Goal: Transaction & Acquisition: Book appointment/travel/reservation

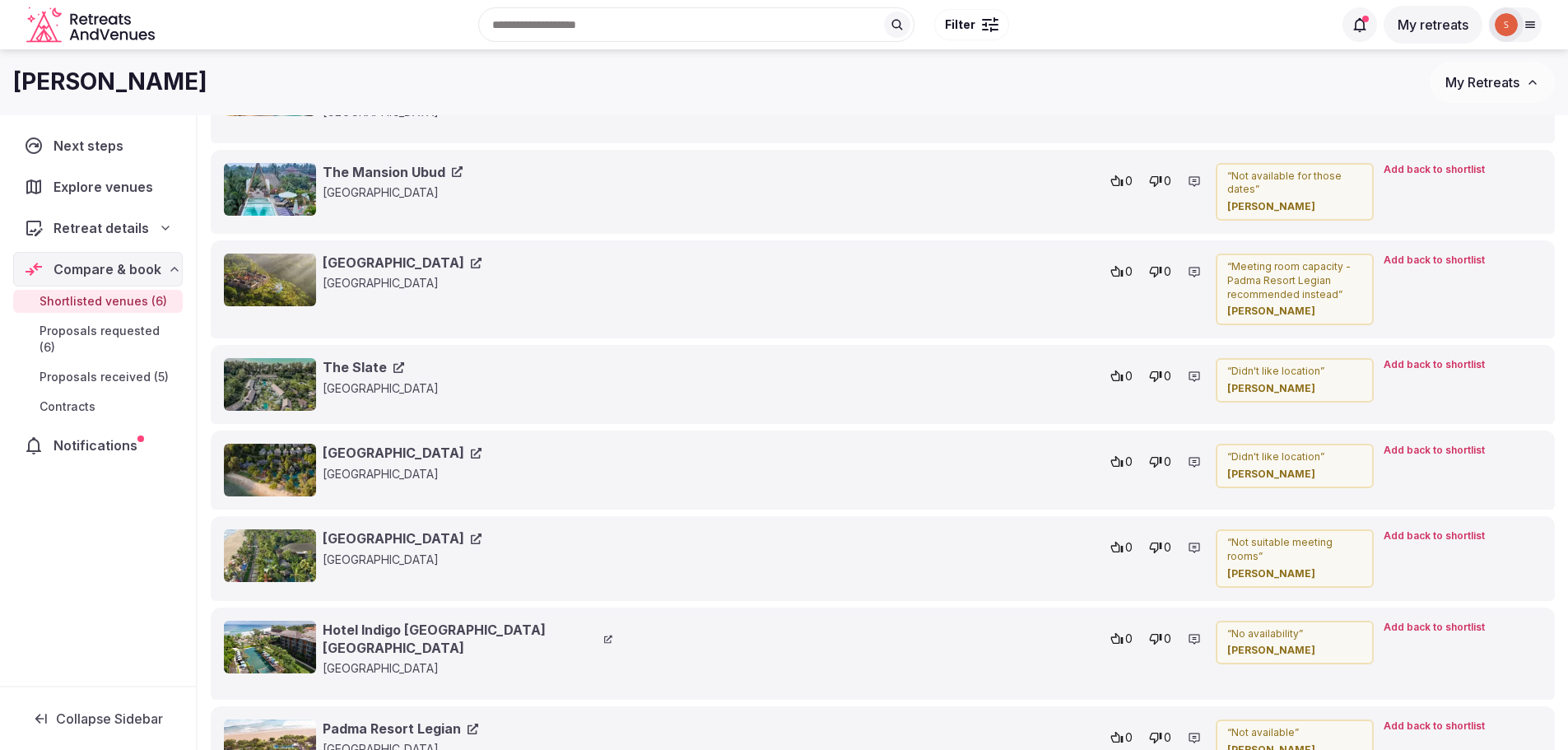
scroll to position [2197, 0]
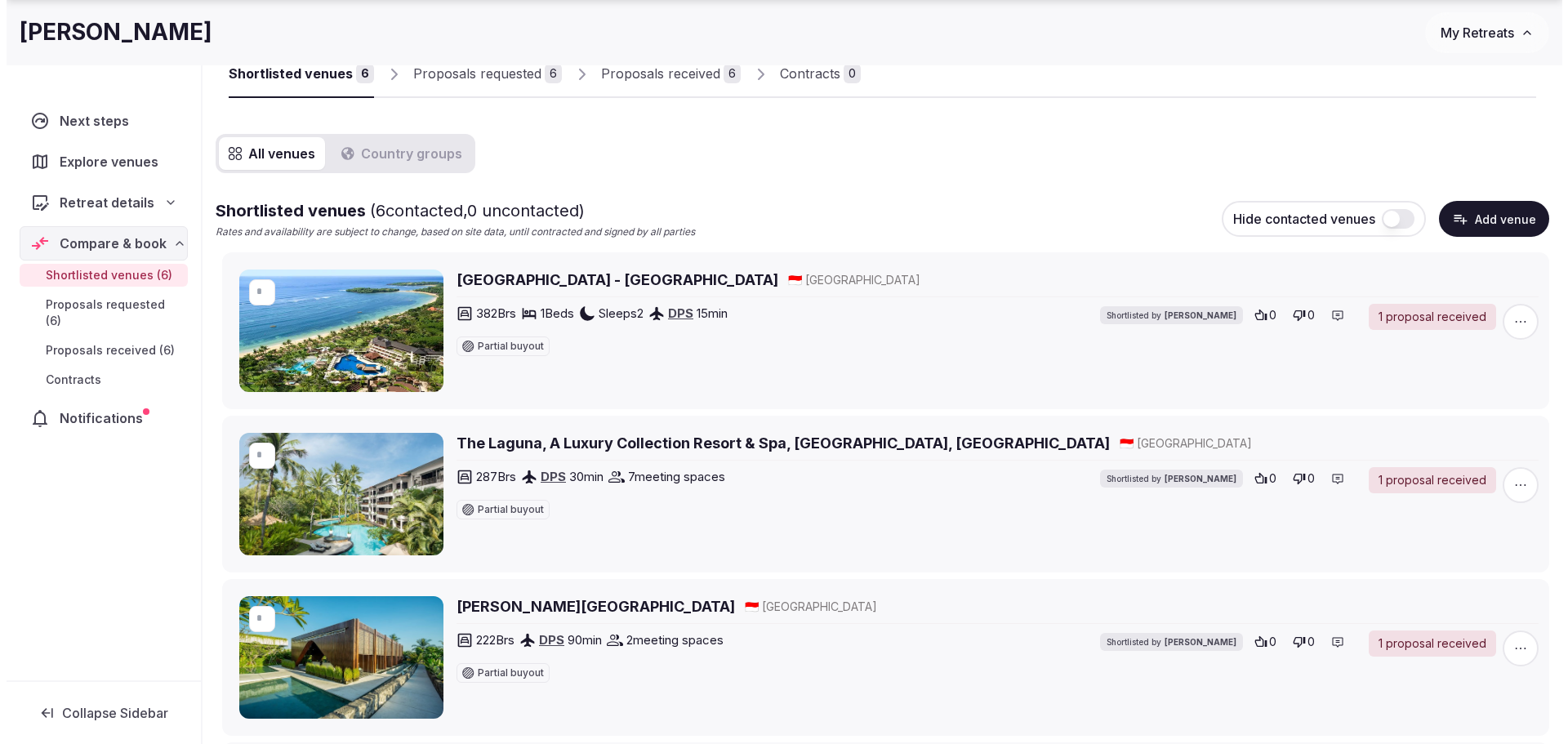
scroll to position [163, 0]
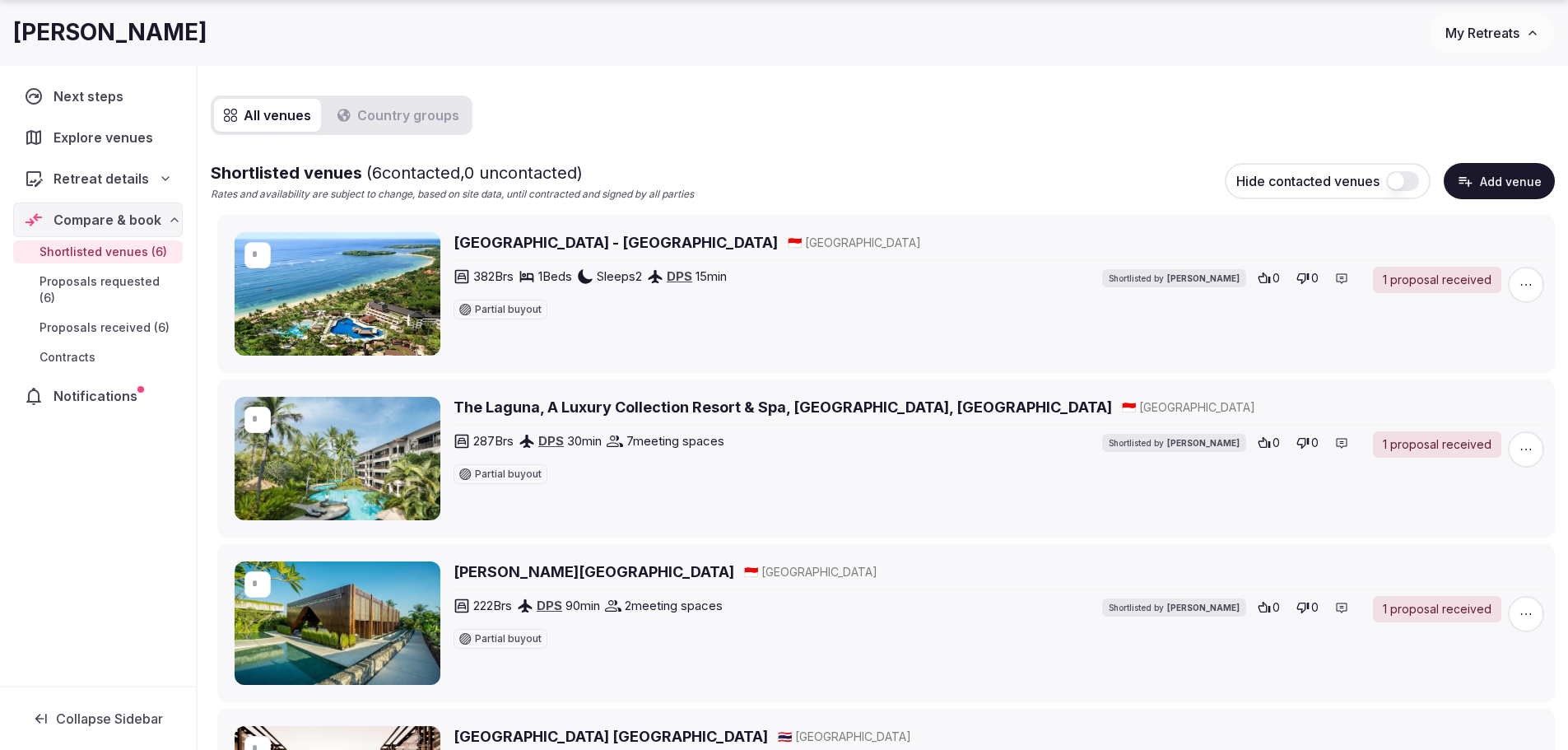
click at [102, 319] on span "Proposals received (6)" at bounding box center [104, 328] width 130 height 17
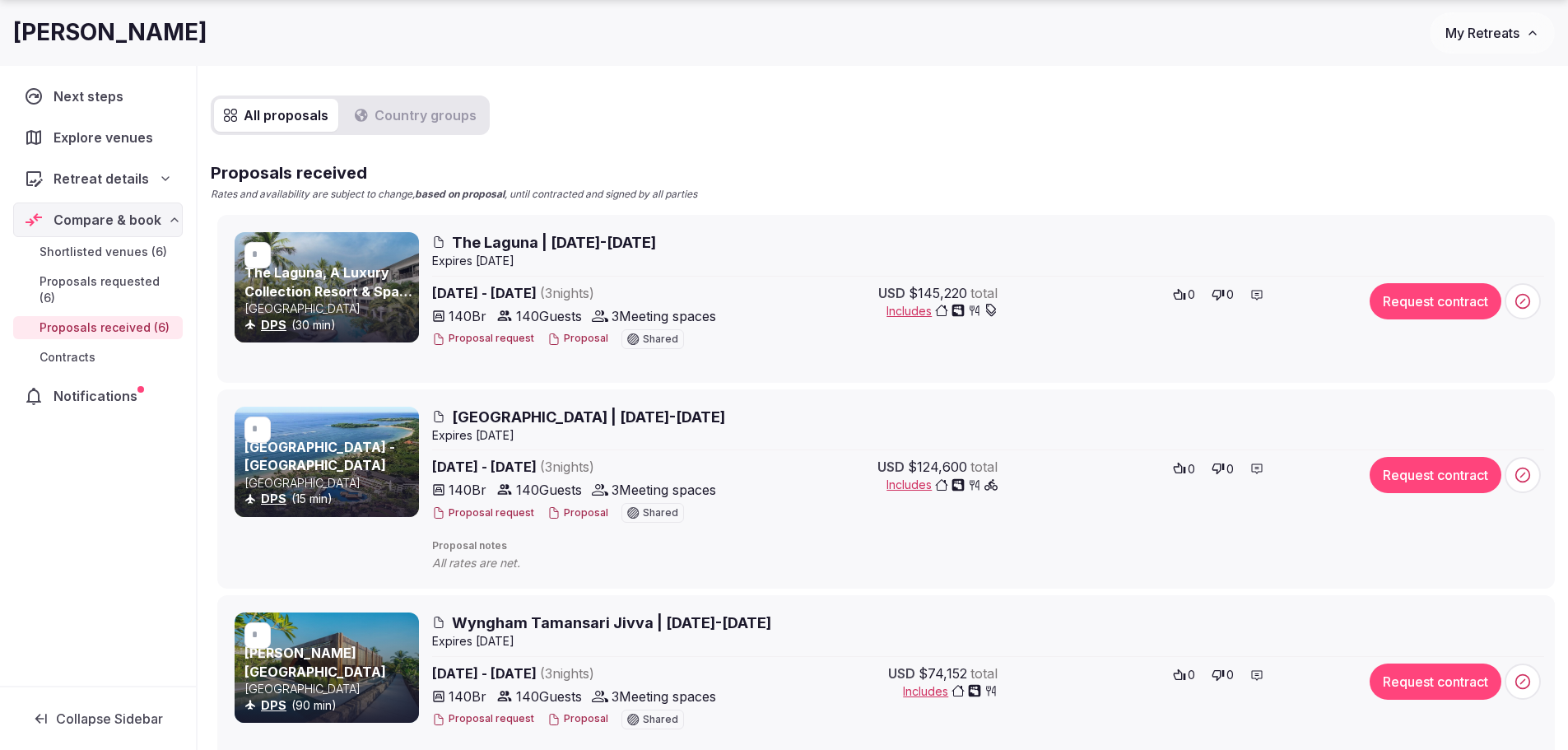
click at [508, 238] on span "The Laguna | 23-26 March 2026" at bounding box center [554, 242] width 204 height 21
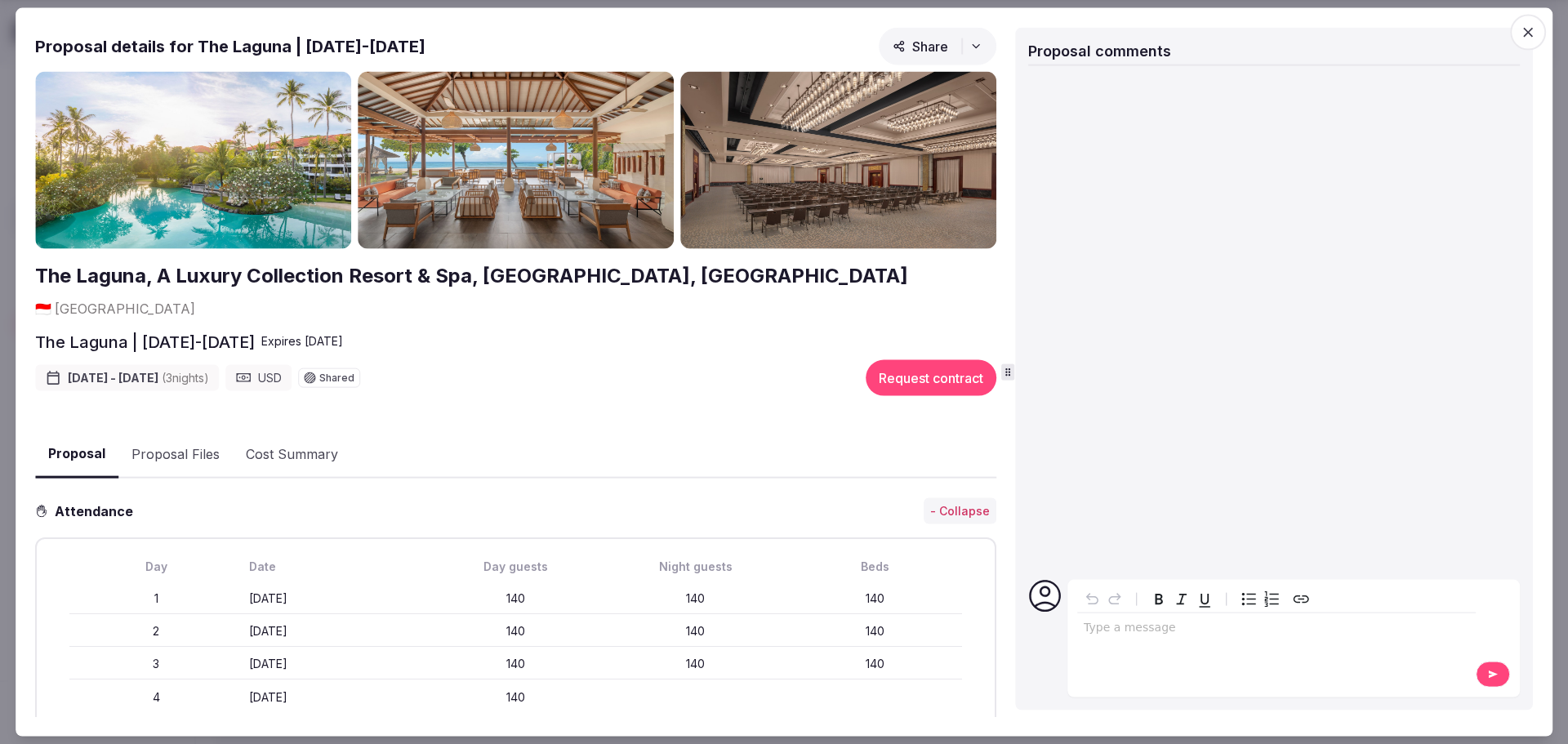
click at [172, 430] on button "Proposal Files" at bounding box center [175, 453] width 114 height 47
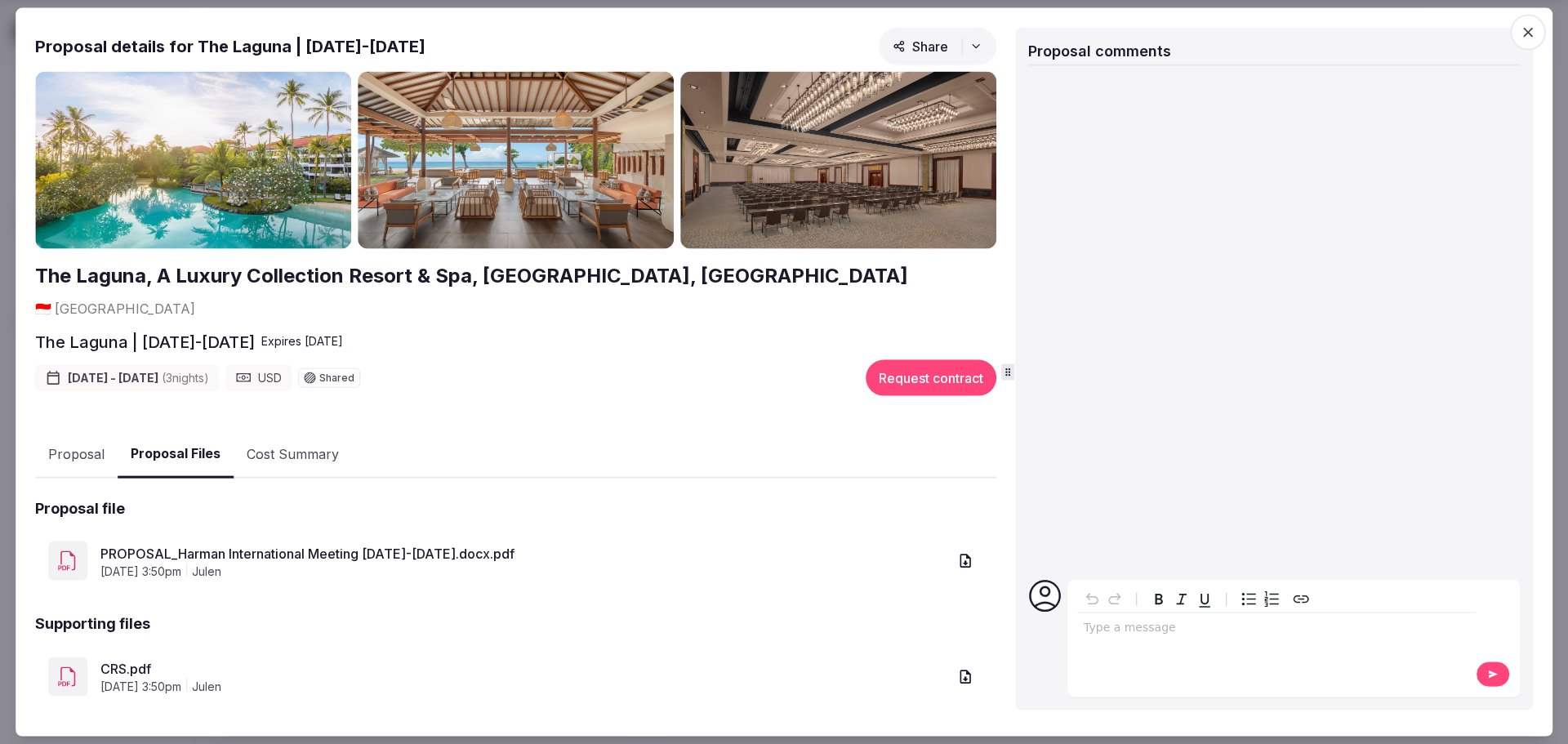
click at [228, 543] on link "PROPOSAL_Harman International Meeting 23-26 March 2026.docx.pdf" at bounding box center [523, 553] width 847 height 20
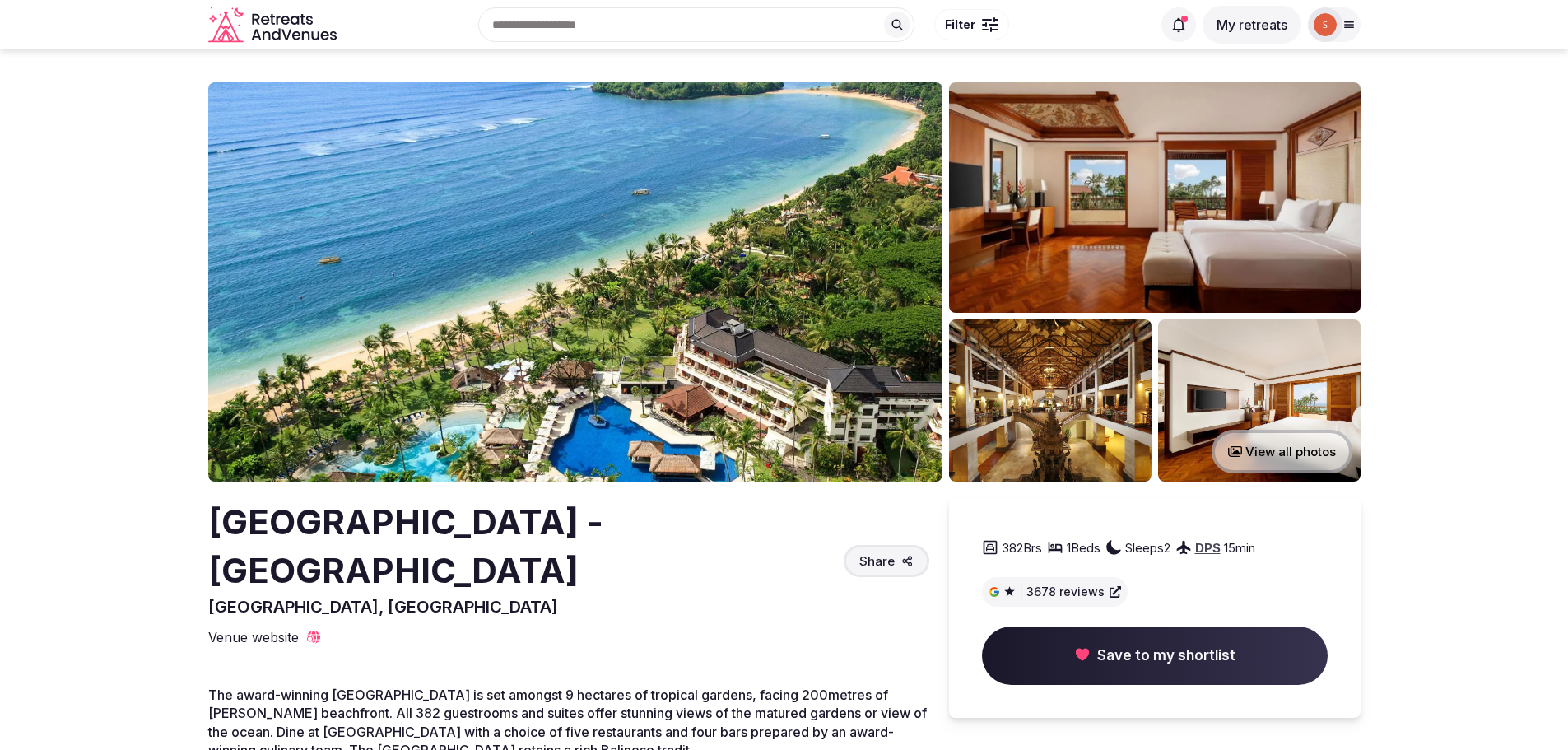
scroll to position [1728, 0]
